Goal: Information Seeking & Learning: Learn about a topic

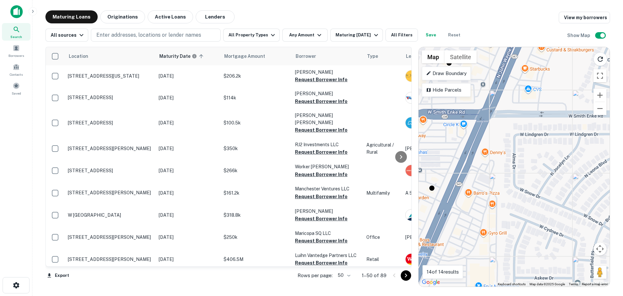
click at [22, 28] on div "Search" at bounding box center [16, 32] width 29 height 18
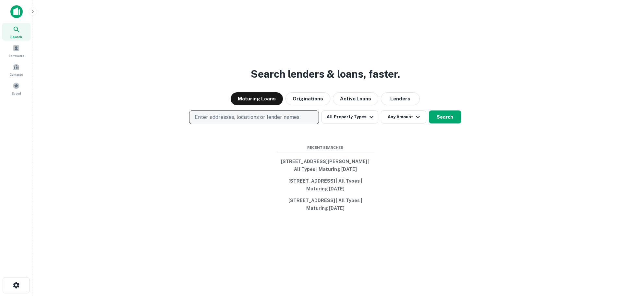
click at [221, 117] on p "Enter addresses, locations or lender names" at bounding box center [247, 117] width 105 height 8
type input "**********"
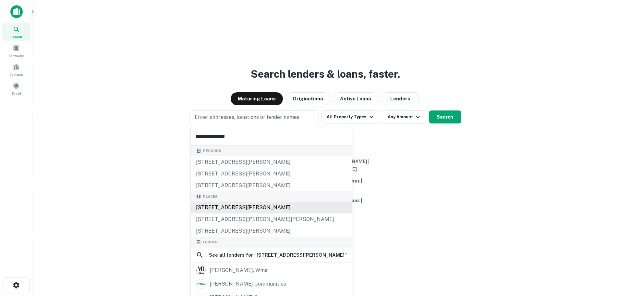
click at [270, 206] on div "1241 W Roger Rd, Tucson, AZ, USA" at bounding box center [271, 208] width 161 height 12
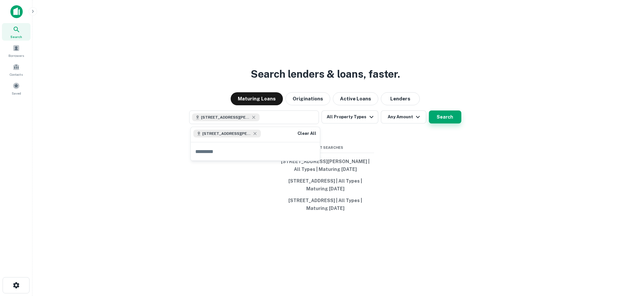
click at [432, 119] on button "Search" at bounding box center [445, 116] width 32 height 13
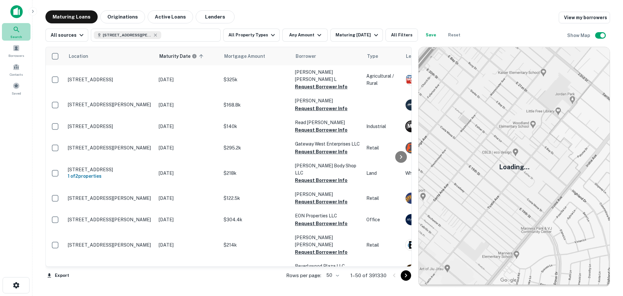
click at [11, 31] on div "Search" at bounding box center [16, 32] width 29 height 18
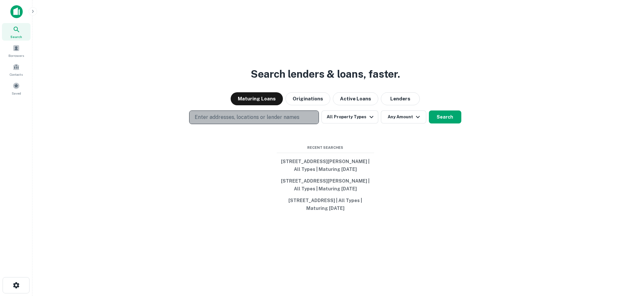
click at [214, 116] on p "Enter addresses, locations or lender names" at bounding box center [247, 117] width 105 height 8
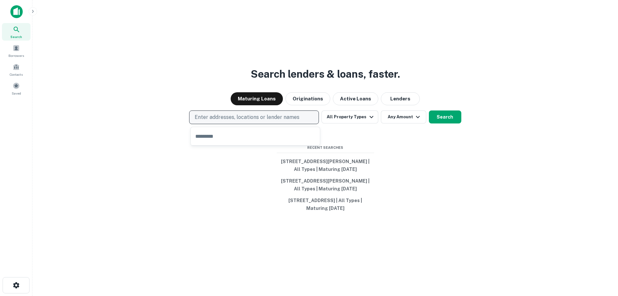
type input "**********"
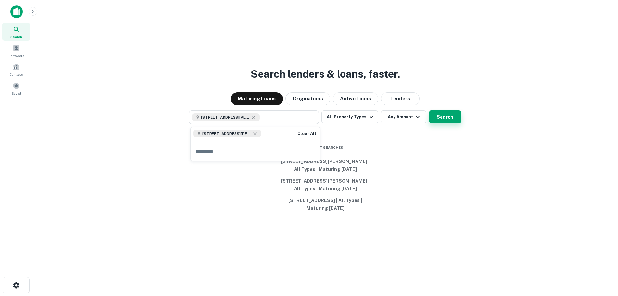
click at [436, 121] on button "Search" at bounding box center [445, 116] width 32 height 13
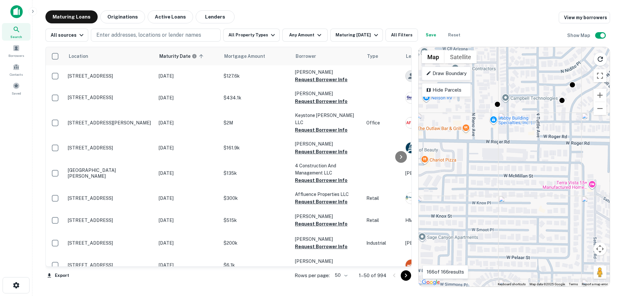
drag, startPoint x: 551, startPoint y: 162, endPoint x: 512, endPoint y: 164, distance: 39.3
click at [512, 164] on div "To activate drag with keyboard, press Alt + Enter. Once in keyboard drag state,…" at bounding box center [514, 166] width 191 height 239
click at [508, 152] on div "To activate drag with keyboard, press Alt + Enter. Once in keyboard drag state,…" at bounding box center [514, 166] width 191 height 239
click at [18, 27] on icon at bounding box center [17, 30] width 8 height 8
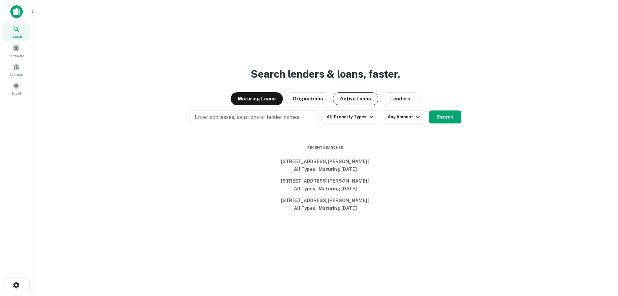
click at [360, 102] on button "Active Loans" at bounding box center [355, 98] width 45 height 13
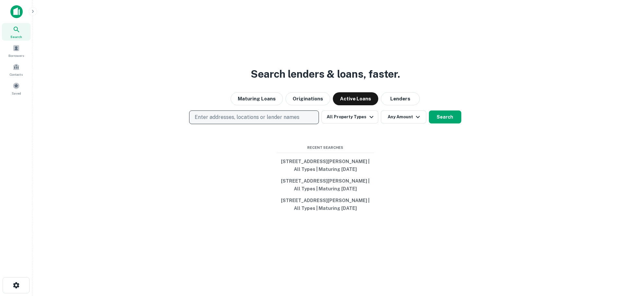
click at [261, 117] on p "Enter addresses, locations or lender names" at bounding box center [247, 117] width 105 height 8
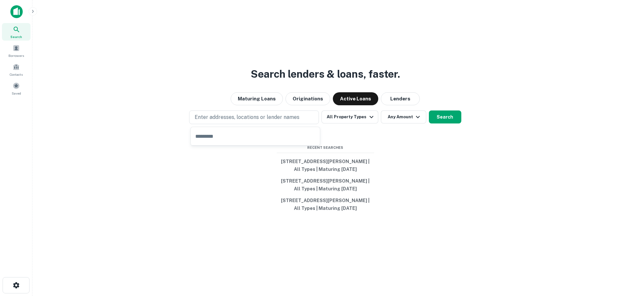
type input "**********"
click at [442, 120] on button "Search" at bounding box center [445, 116] width 32 height 13
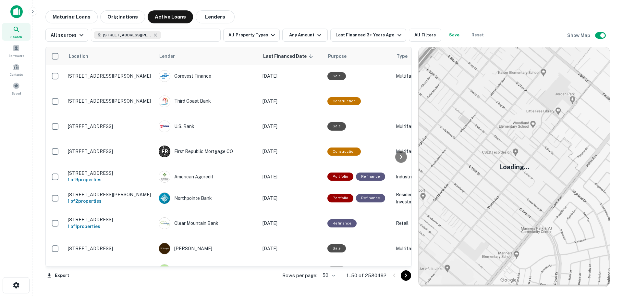
click at [22, 34] on div "Search" at bounding box center [16, 32] width 29 height 18
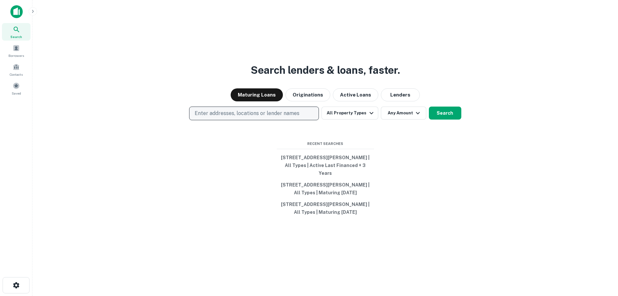
click at [218, 115] on p "Enter addresses, locations or lender names" at bounding box center [247, 113] width 105 height 8
type input "**********"
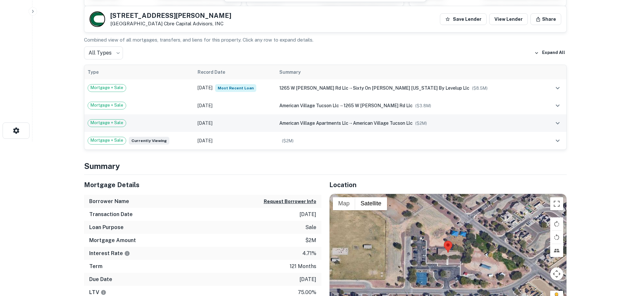
scroll to position [97, 0]
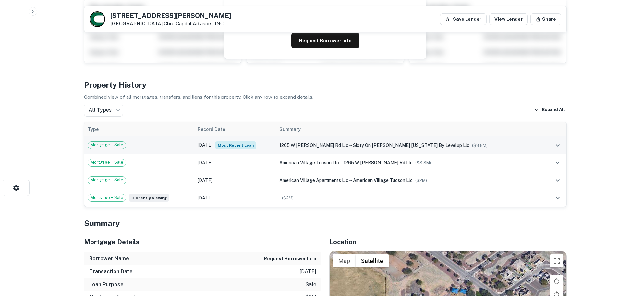
click at [276, 148] on td "Jun 09, 2022 Most Recent Loan" at bounding box center [234, 145] width 81 height 18
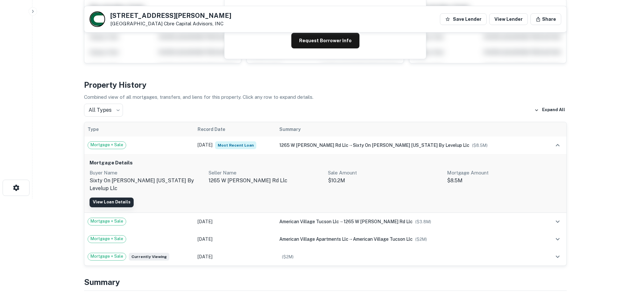
click at [121, 197] on link "View Loan Details" at bounding box center [112, 202] width 44 height 10
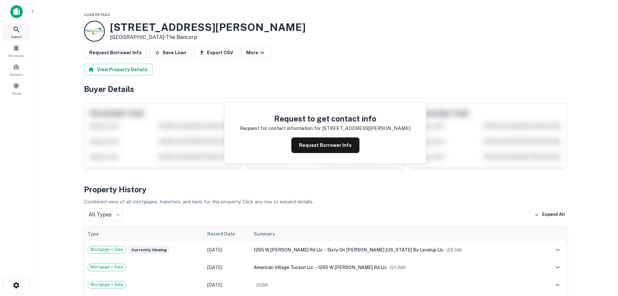
click at [12, 32] on div "Search" at bounding box center [16, 32] width 29 height 18
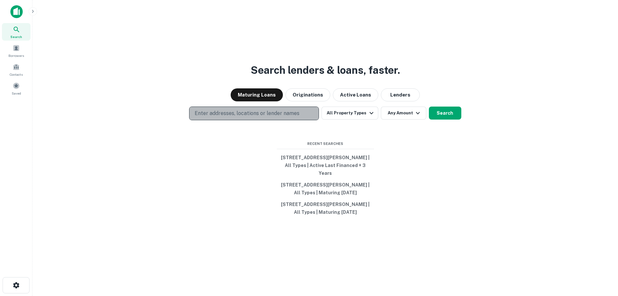
click at [231, 115] on p "Enter addresses, locations or lender names" at bounding box center [247, 113] width 105 height 8
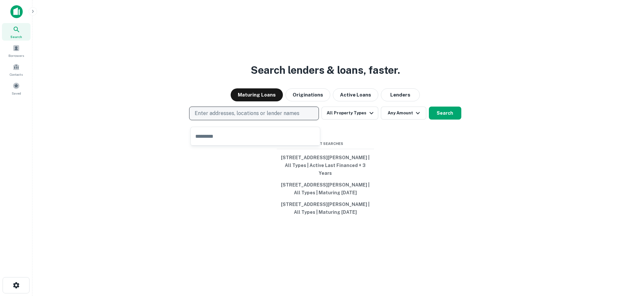
type input "**********"
click at [233, 117] on p "Enter addresses, locations or lender names" at bounding box center [247, 113] width 105 height 8
type input "**********"
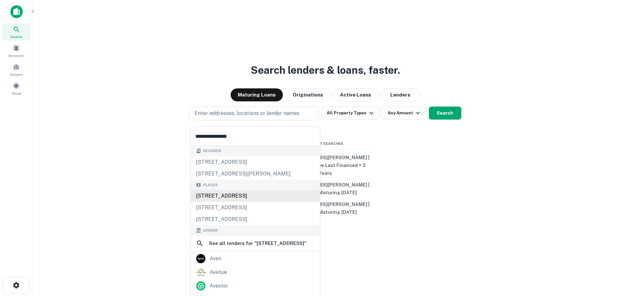
click at [293, 196] on div "[STREET_ADDRESS]" at bounding box center [255, 196] width 129 height 12
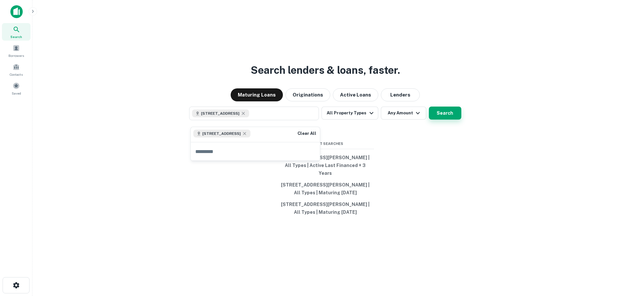
click at [440, 114] on button "Search" at bounding box center [445, 112] width 32 height 13
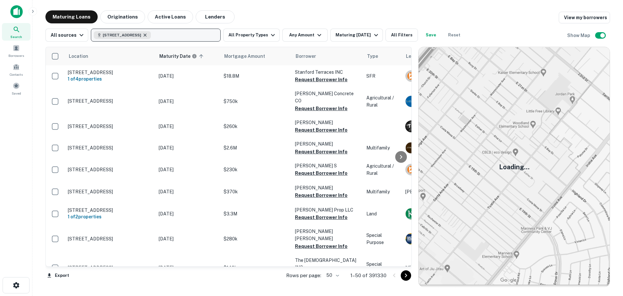
click at [148, 34] on icon "button" at bounding box center [145, 34] width 5 height 5
click at [131, 36] on p "Enter addresses, locations or lender names" at bounding box center [148, 35] width 105 height 8
click at [11, 28] on div "Search" at bounding box center [16, 32] width 29 height 18
click at [12, 28] on div "Search" at bounding box center [16, 32] width 29 height 18
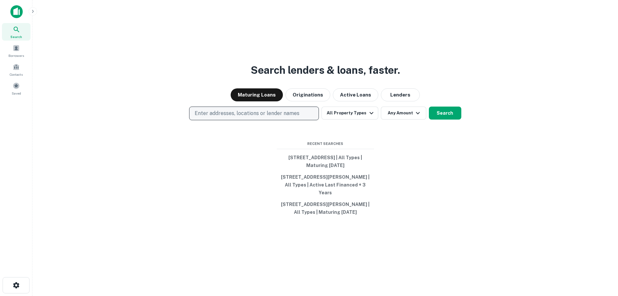
click at [222, 114] on p "Enter addresses, locations or lender names" at bounding box center [247, 113] width 105 height 8
type input "**********"
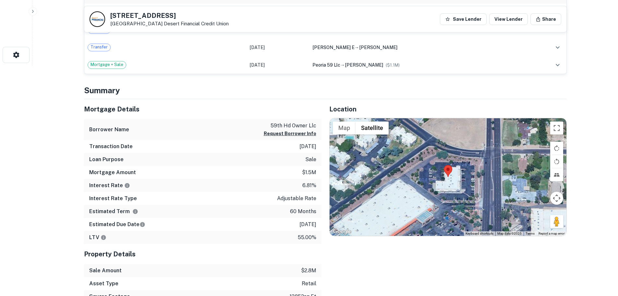
scroll to position [195, 0]
